Goal: Information Seeking & Learning: Learn about a topic

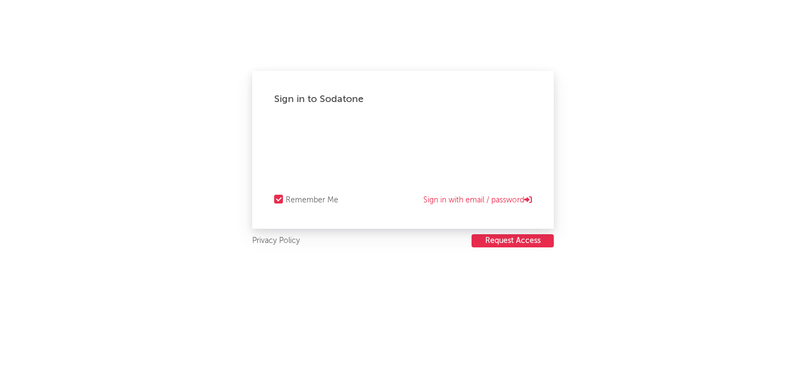
select select "recorded_music"
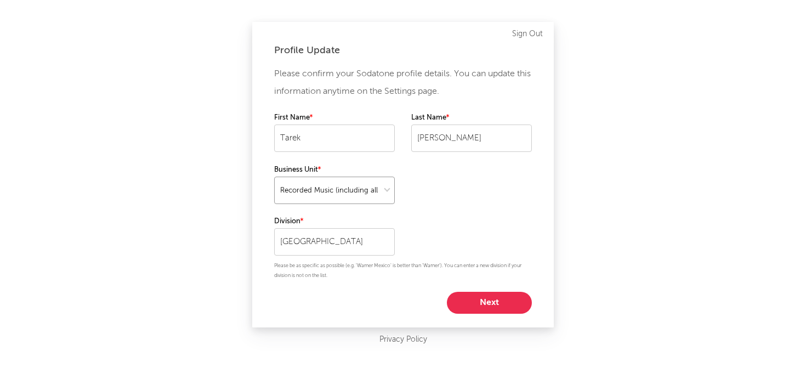
click at [388, 191] on select at bounding box center [334, 190] width 121 height 27
click at [484, 297] on button "Next" at bounding box center [489, 303] width 85 height 22
select select "marketing"
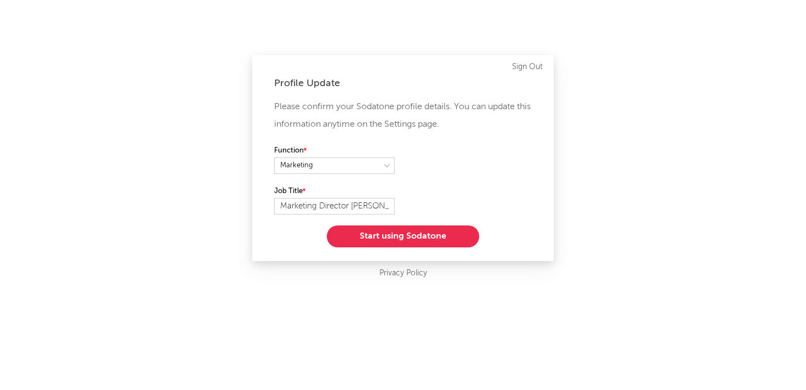
click at [409, 239] on button "Start using Sodatone" at bounding box center [403, 236] width 153 height 22
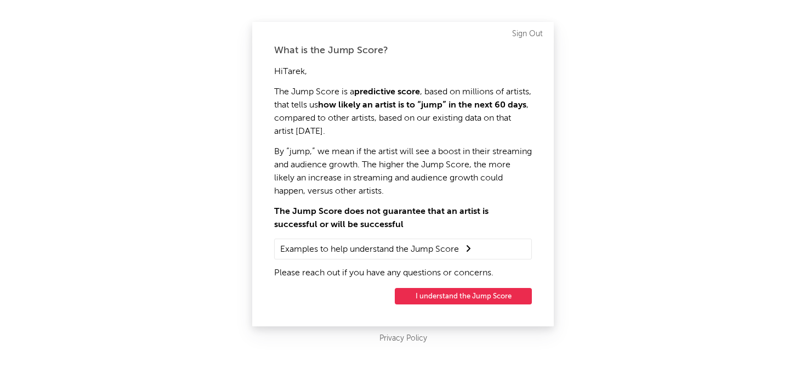
click at [464, 296] on button "I understand the Jump Score" at bounding box center [463, 296] width 137 height 16
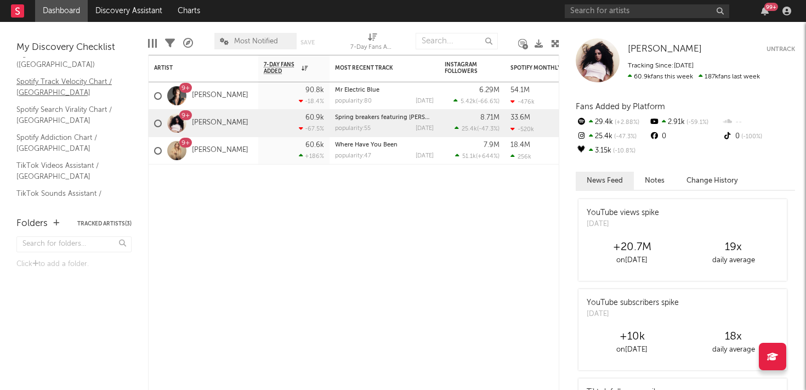
scroll to position [34, 0]
click at [36, 81] on link "Spotify Track Velocity Chart / [GEOGRAPHIC_DATA]" at bounding box center [68, 86] width 104 height 22
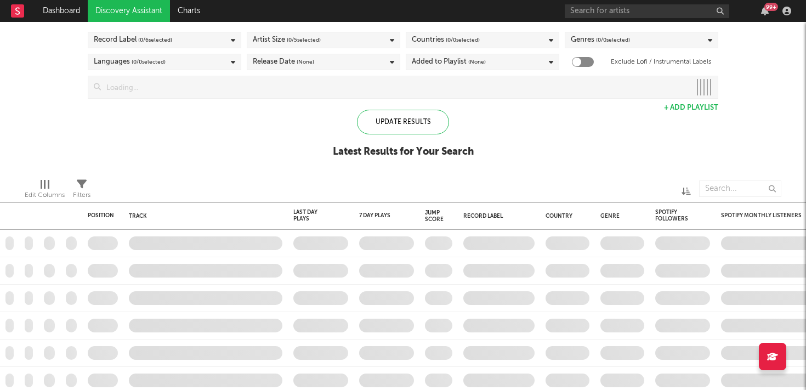
checkbox input "true"
